Goal: Check status: Check status

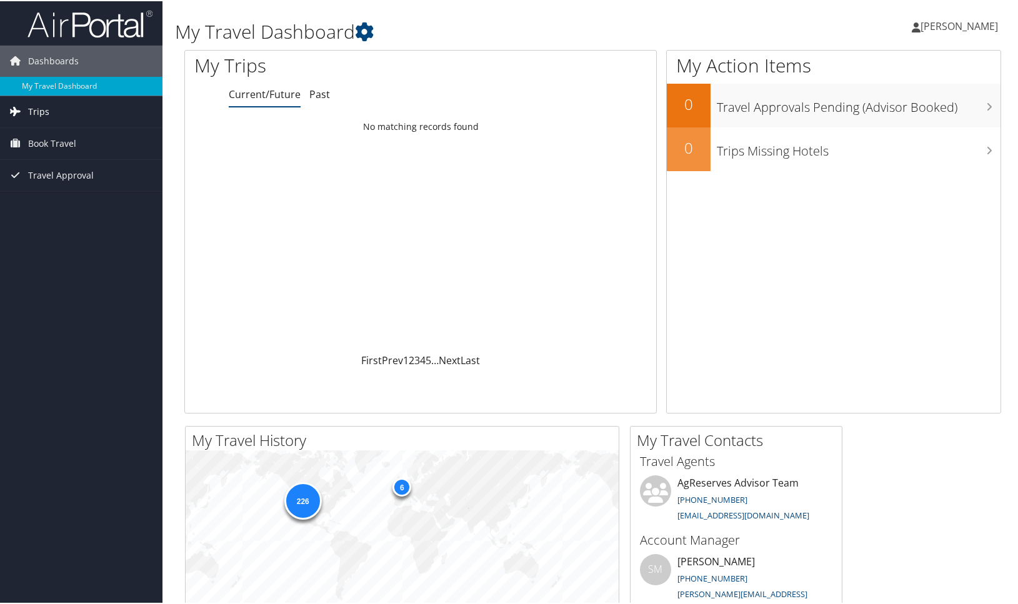
click at [41, 111] on span "Trips" at bounding box center [38, 110] width 21 height 31
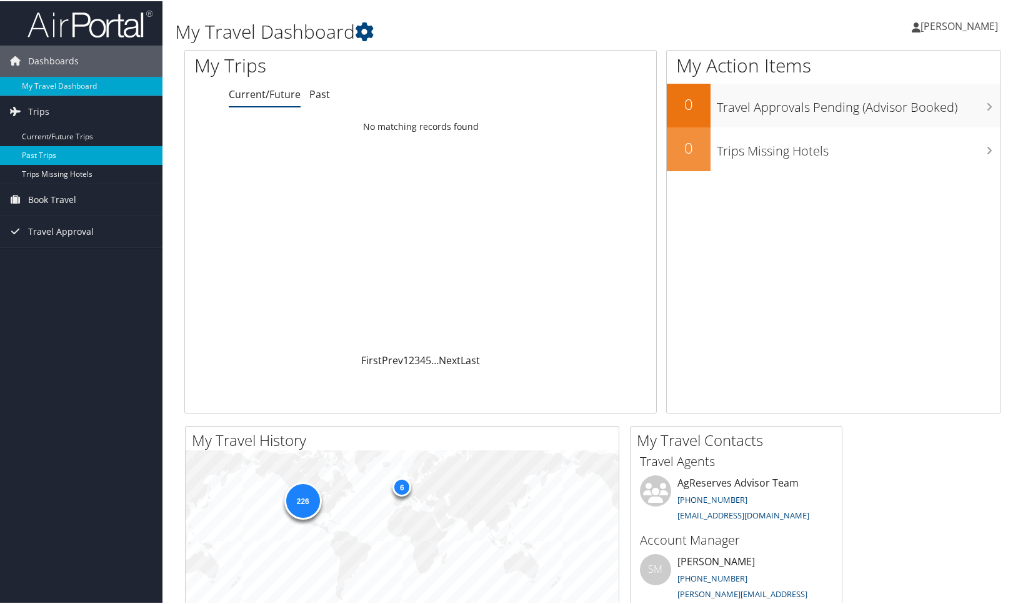
click at [39, 154] on link "Past Trips" at bounding box center [81, 154] width 162 height 19
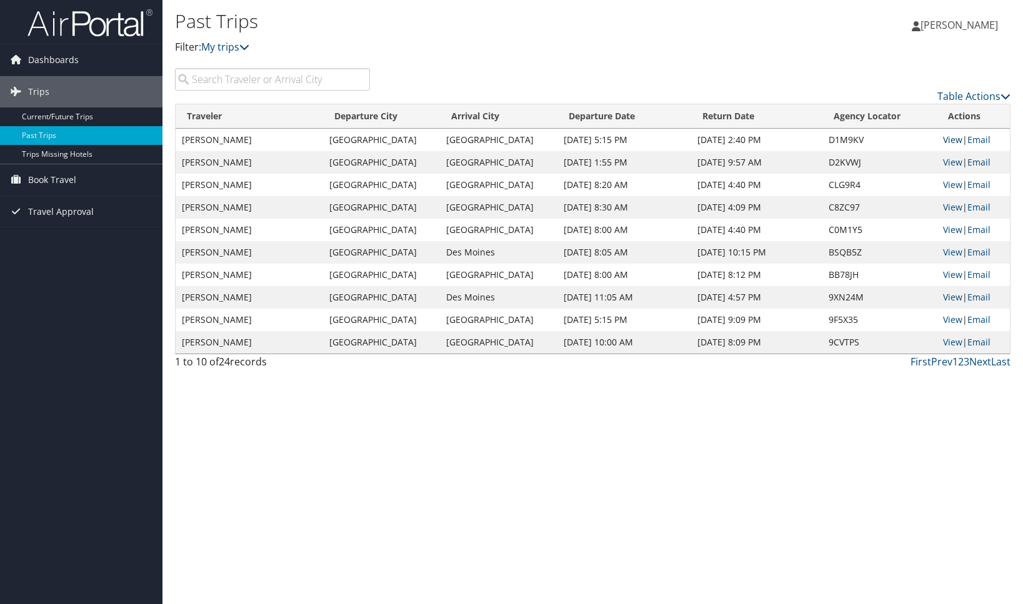
click at [950, 139] on link "View" at bounding box center [952, 140] width 19 height 12
click at [980, 140] on link "Email" at bounding box center [978, 140] width 23 height 12
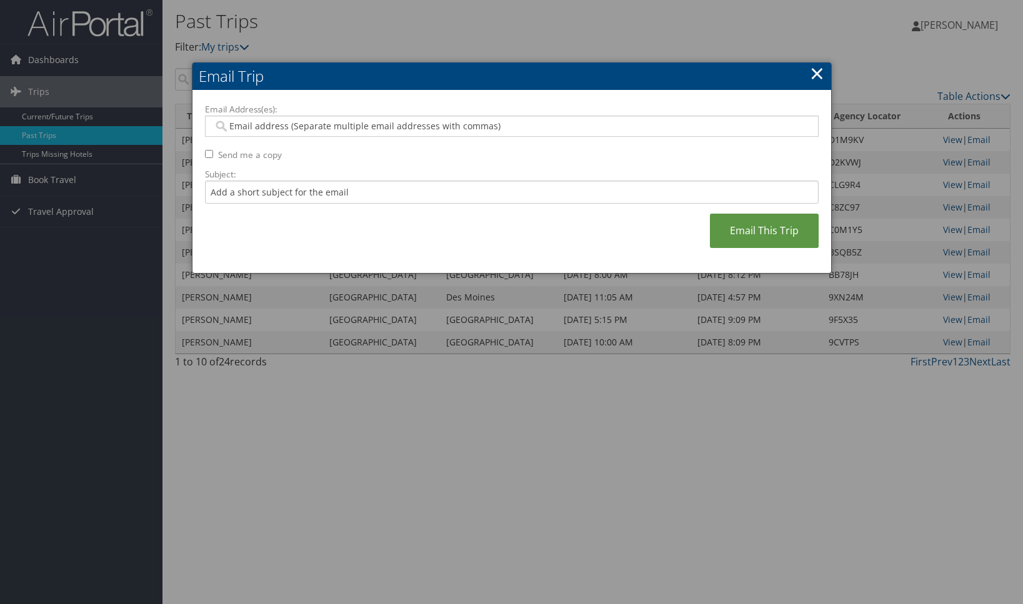
click at [813, 75] on link "×" at bounding box center [817, 73] width 14 height 25
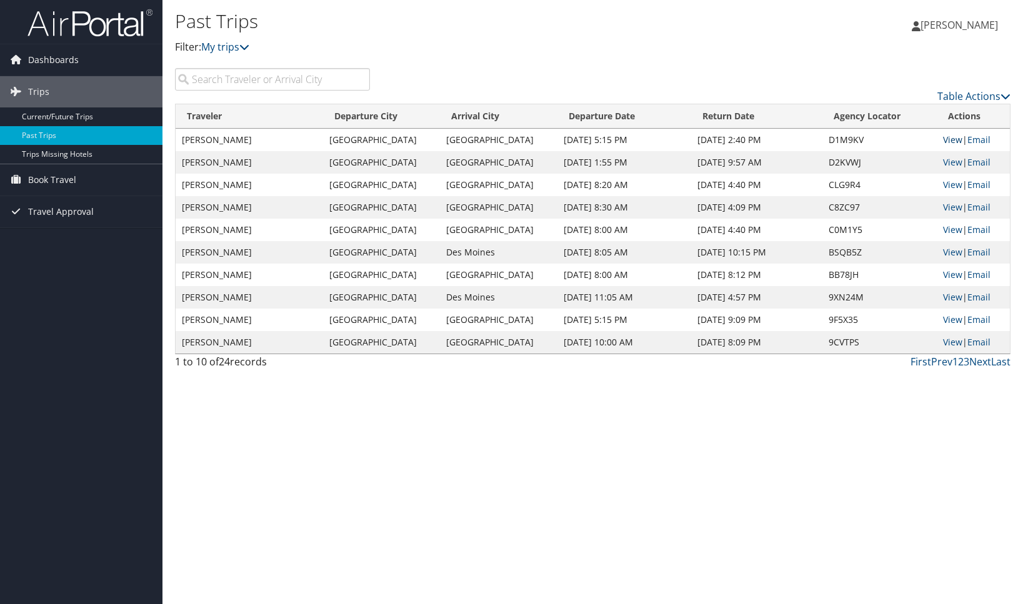
click at [951, 142] on link "View" at bounding box center [952, 140] width 19 height 12
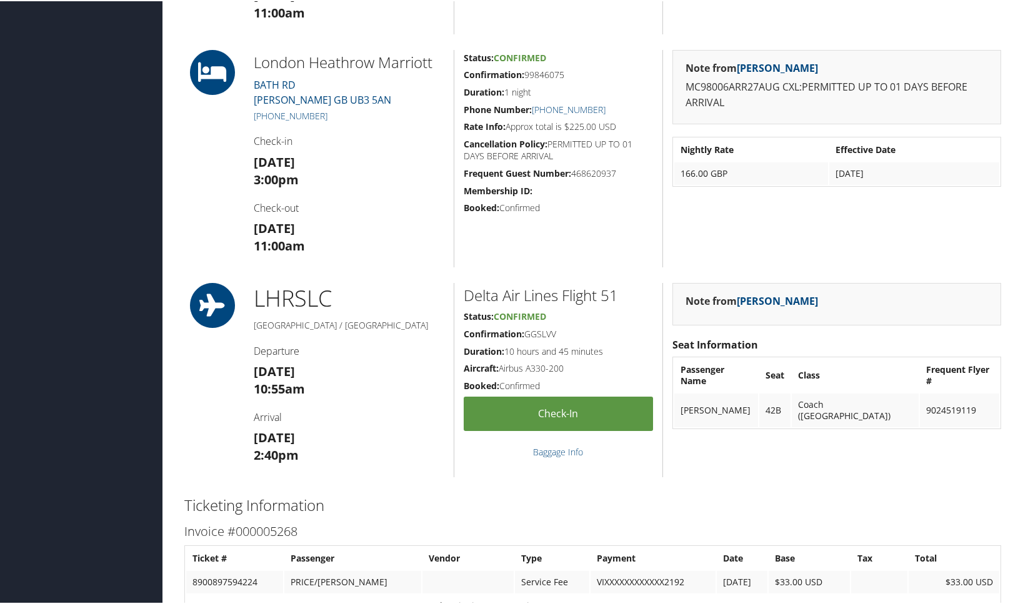
scroll to position [1249, 0]
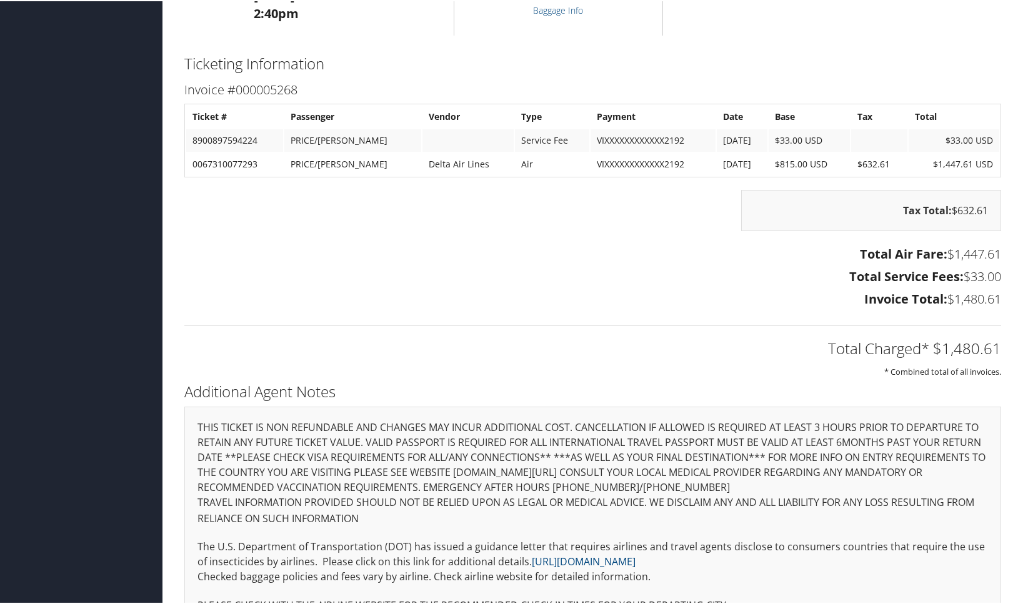
scroll to position [1366, 0]
